Goal: Transaction & Acquisition: Download file/media

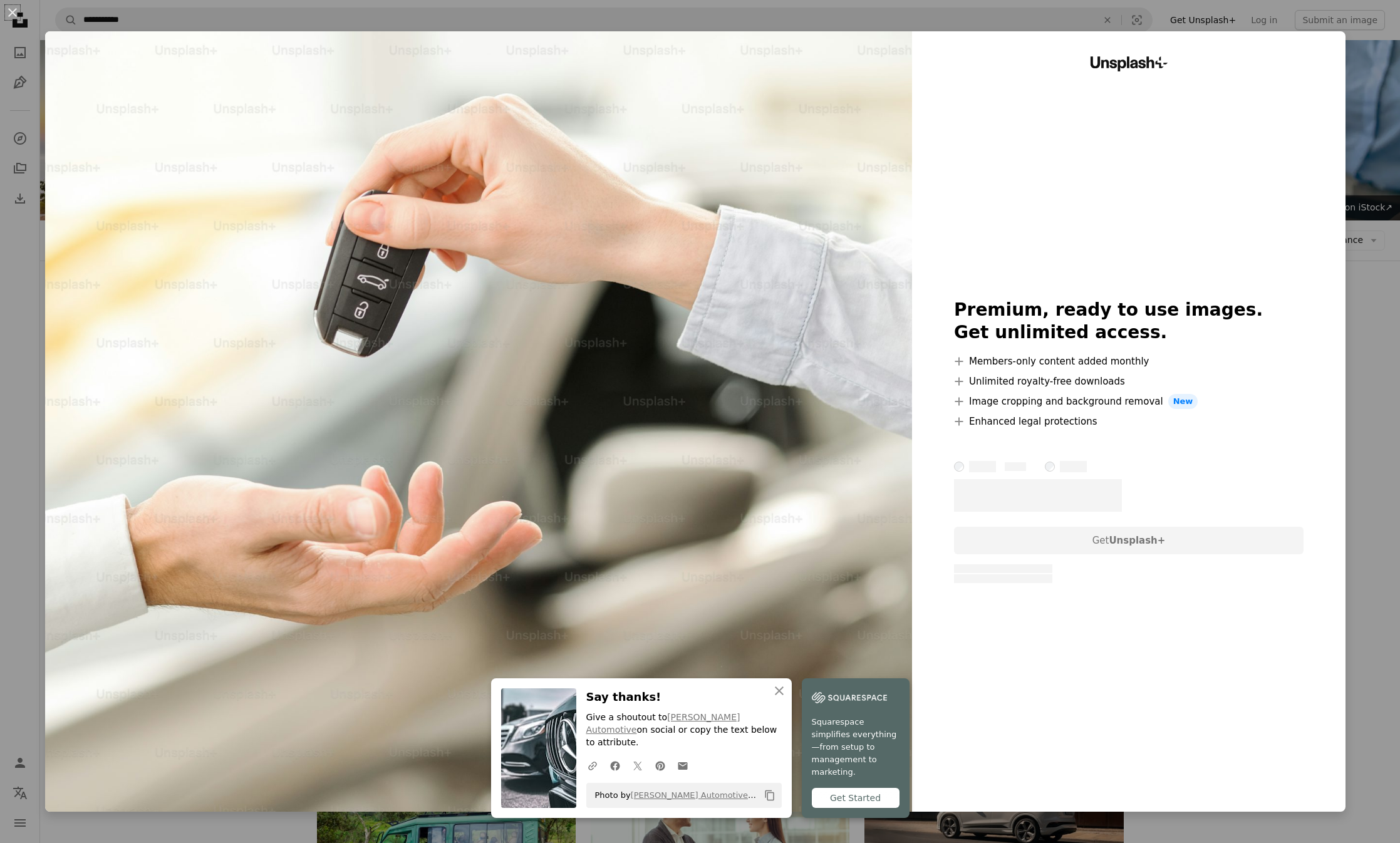
scroll to position [260, 0]
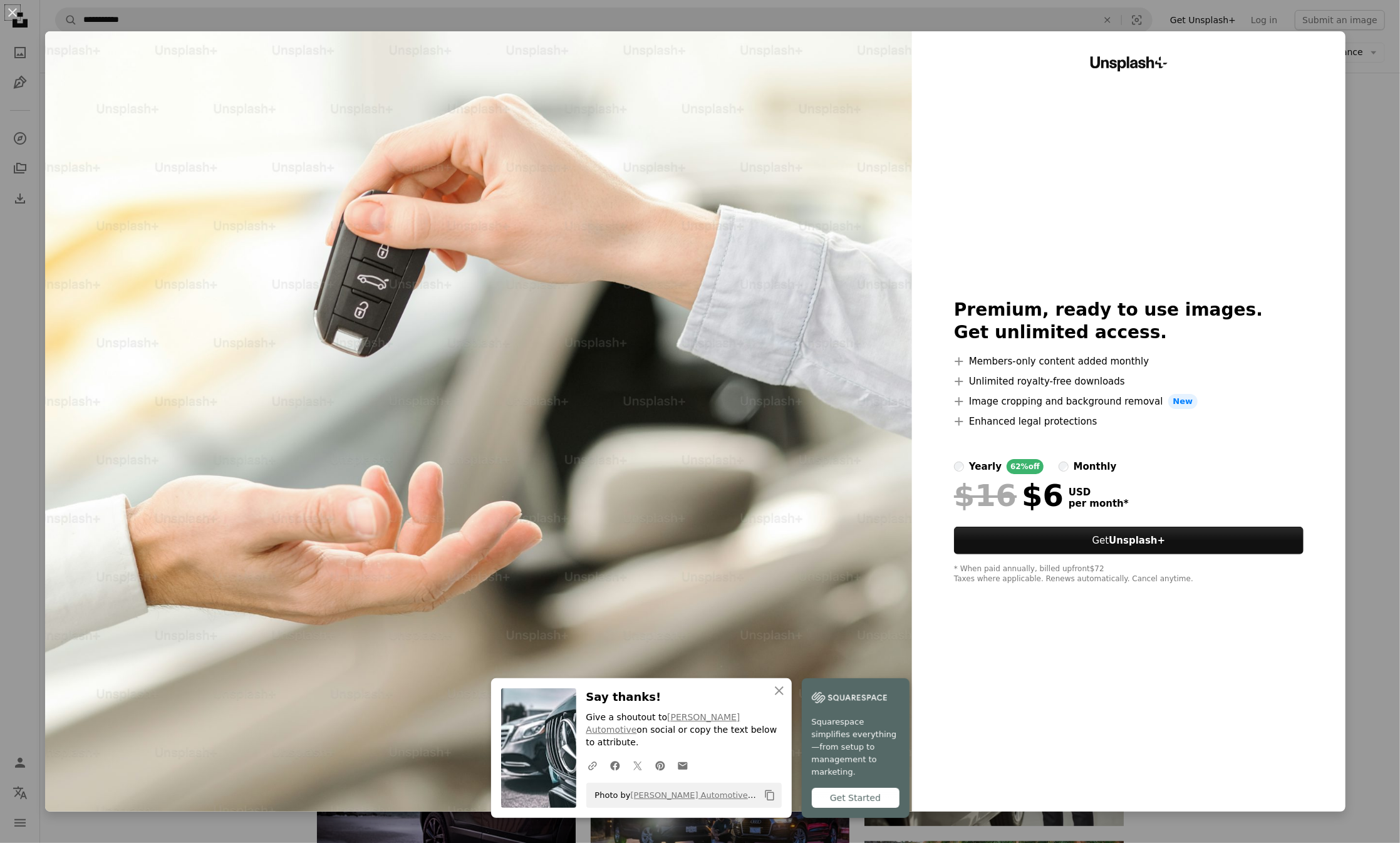
drag, startPoint x: 1379, startPoint y: 81, endPoint x: 1372, endPoint y: 73, distance: 10.6
click at [1378, 79] on div "An X shape An X shape Close Say thanks! Give a shoutout to [PERSON_NAME] Automo…" at bounding box center [700, 422] width 1400 height 843
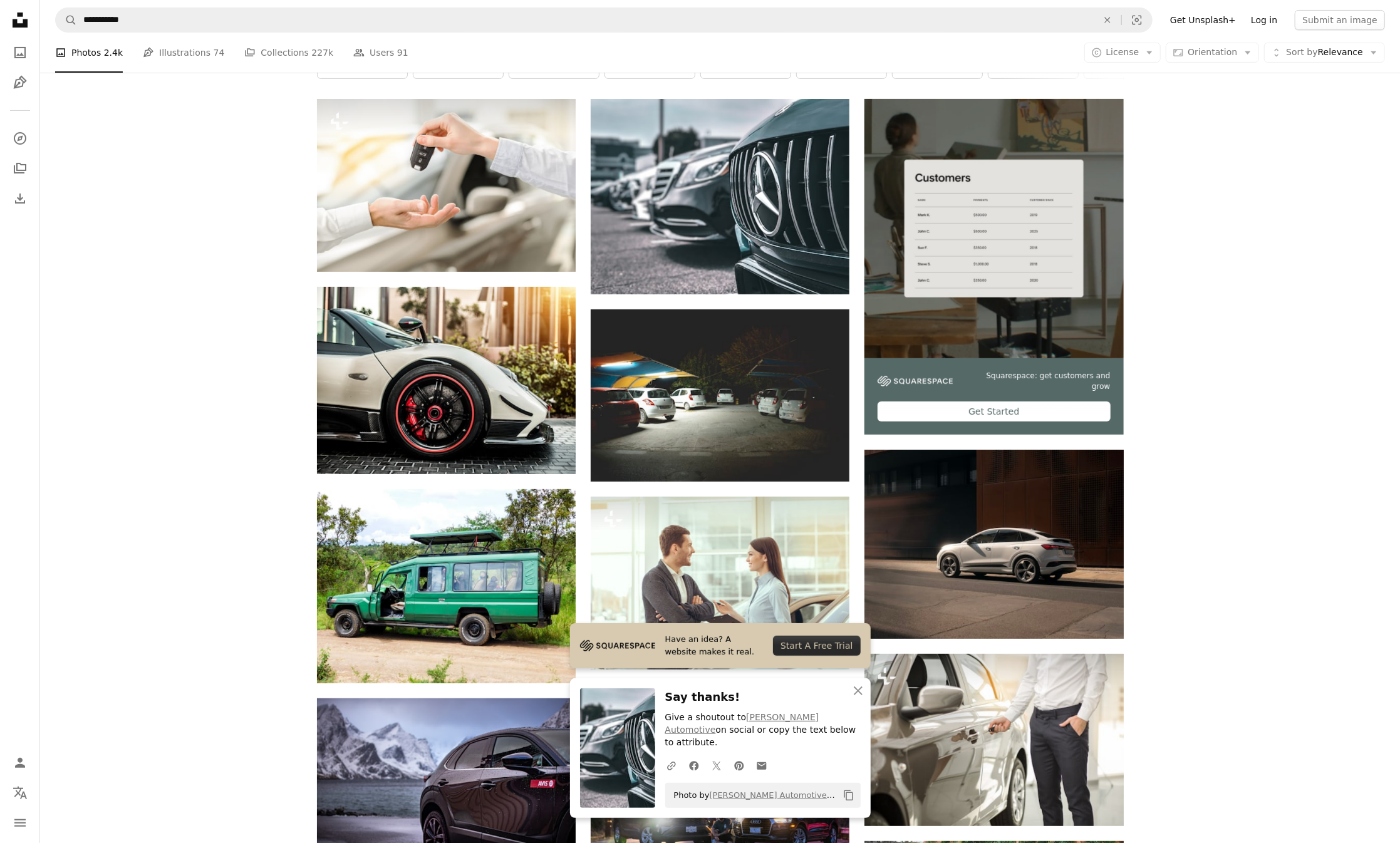
click at [1272, 17] on link "Log in" at bounding box center [1264, 20] width 41 height 20
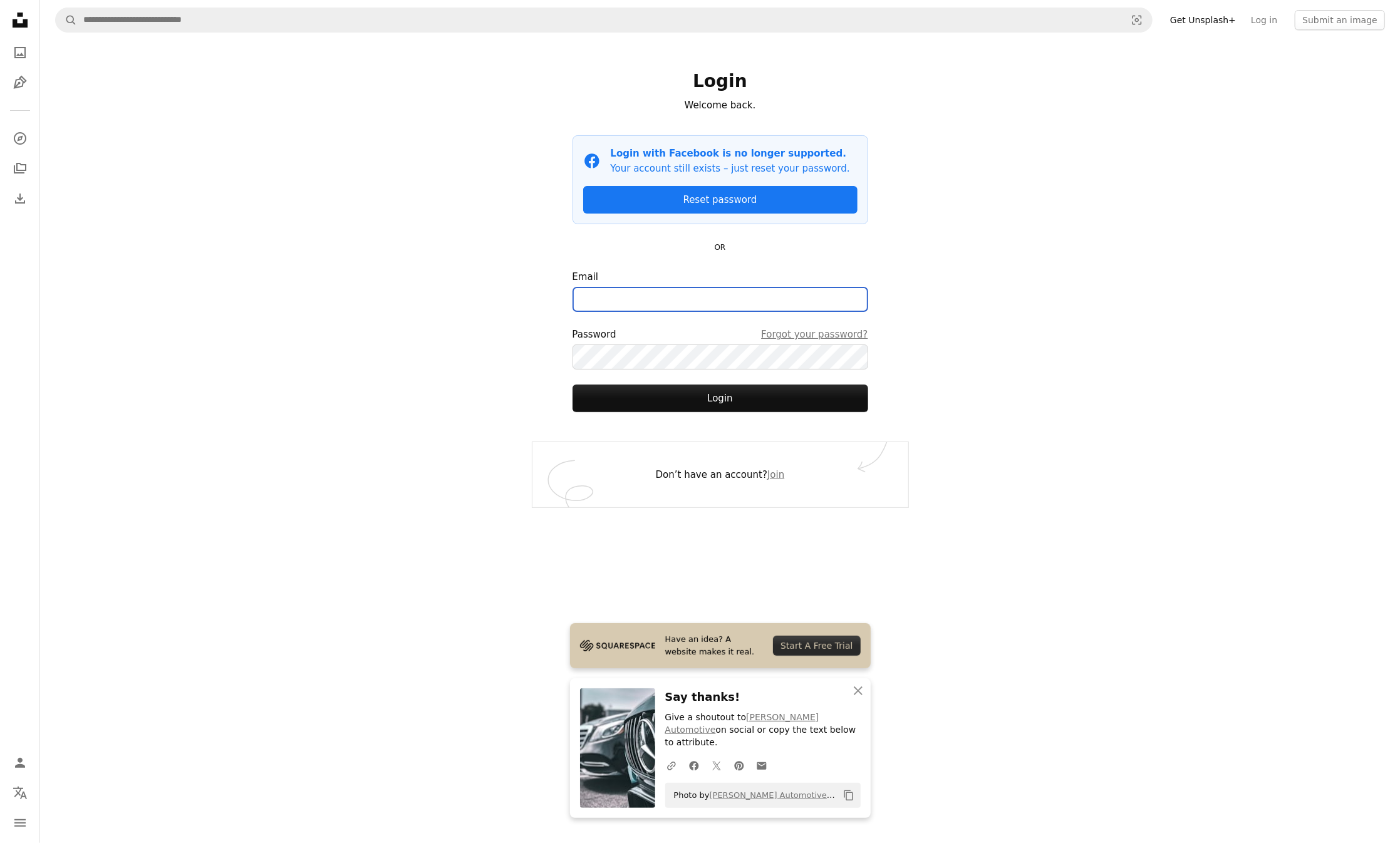
click at [816, 290] on input "Email" at bounding box center [720, 299] width 296 height 25
type input "**********"
click at [773, 400] on button "Login" at bounding box center [720, 398] width 296 height 28
